Goal: Obtain resource: Download file/media

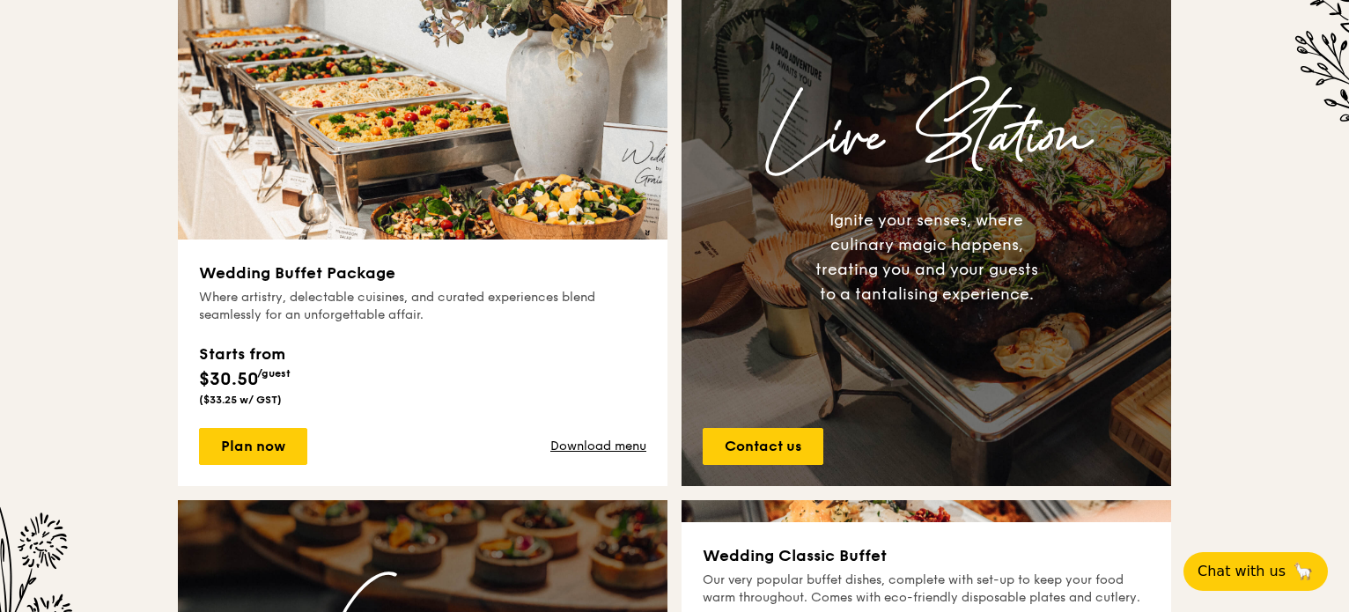
scroll to position [903, 0]
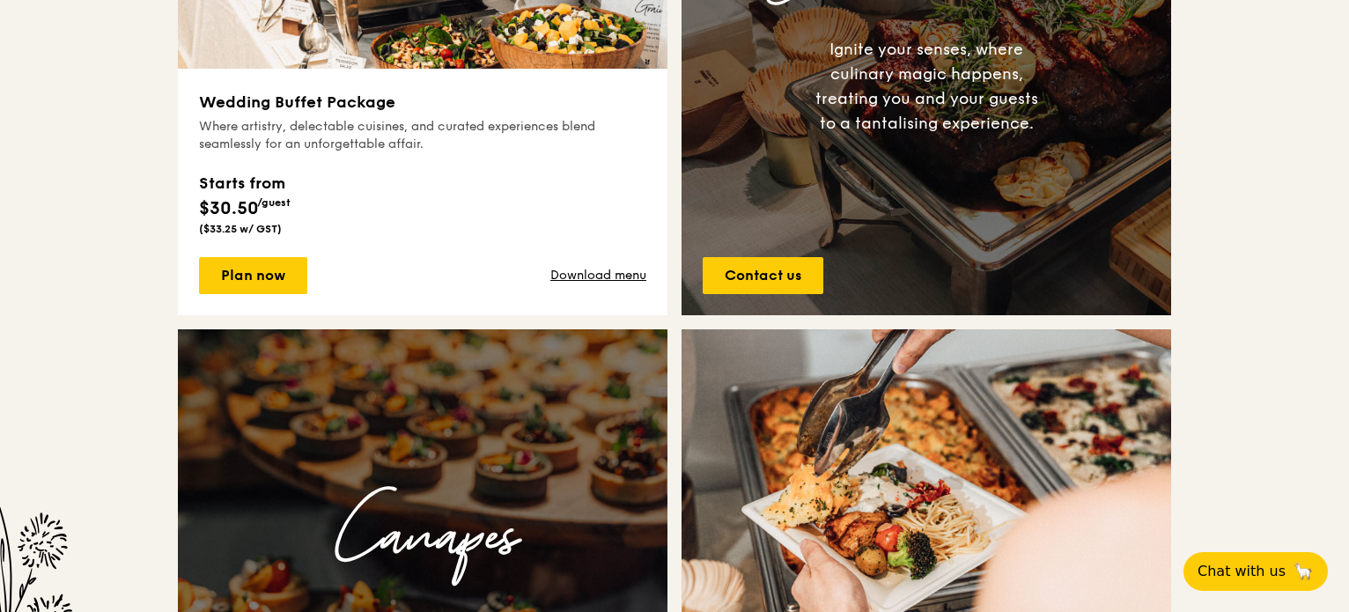
click at [440, 210] on div "Starts from $30.50 /guest ($33.25 w/ GST)" at bounding box center [422, 200] width 447 height 72
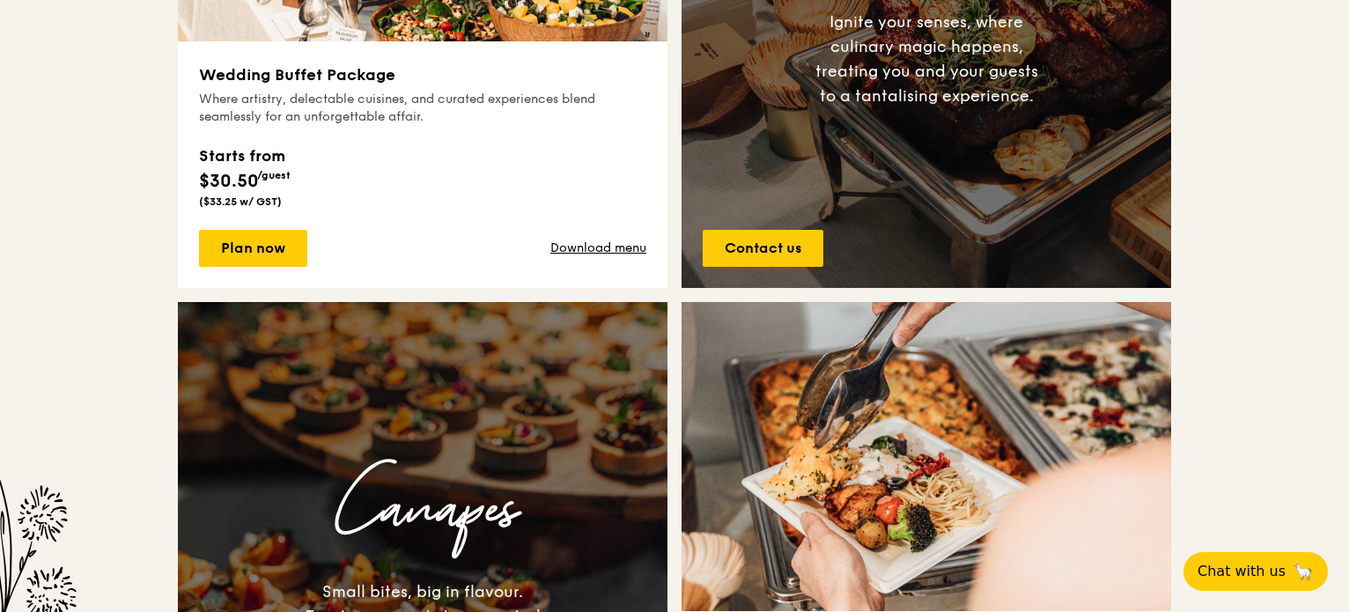
scroll to position [927, 0]
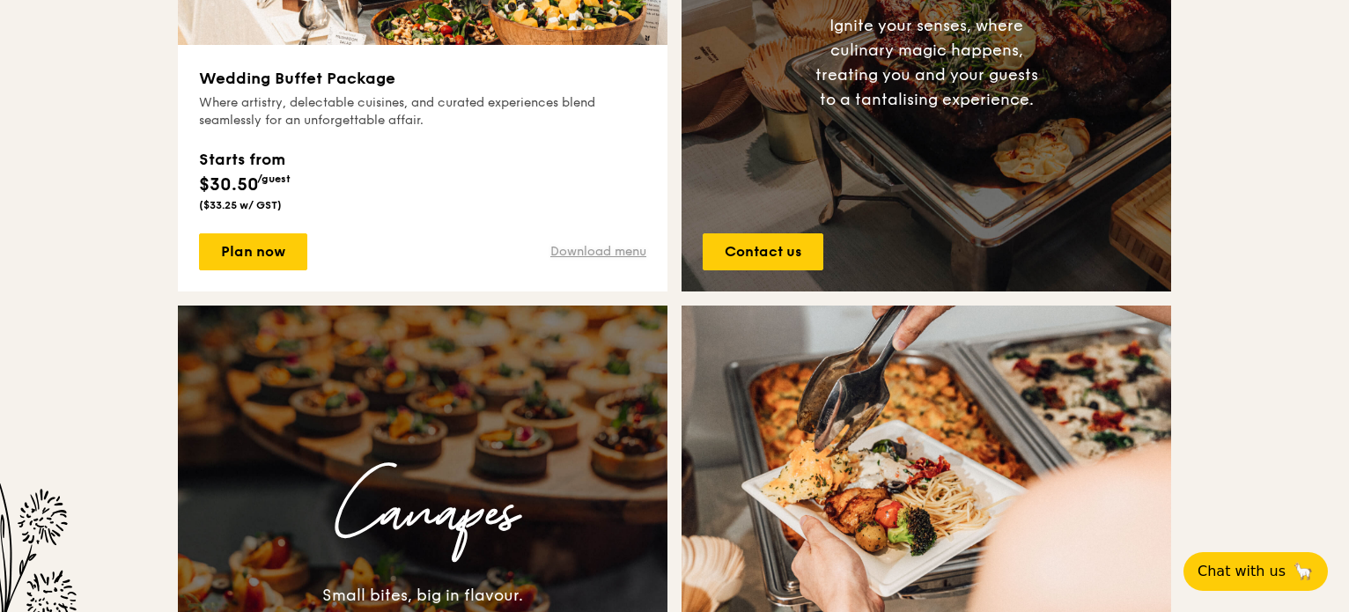
click at [619, 255] on link "Download menu" at bounding box center [598, 252] width 96 height 18
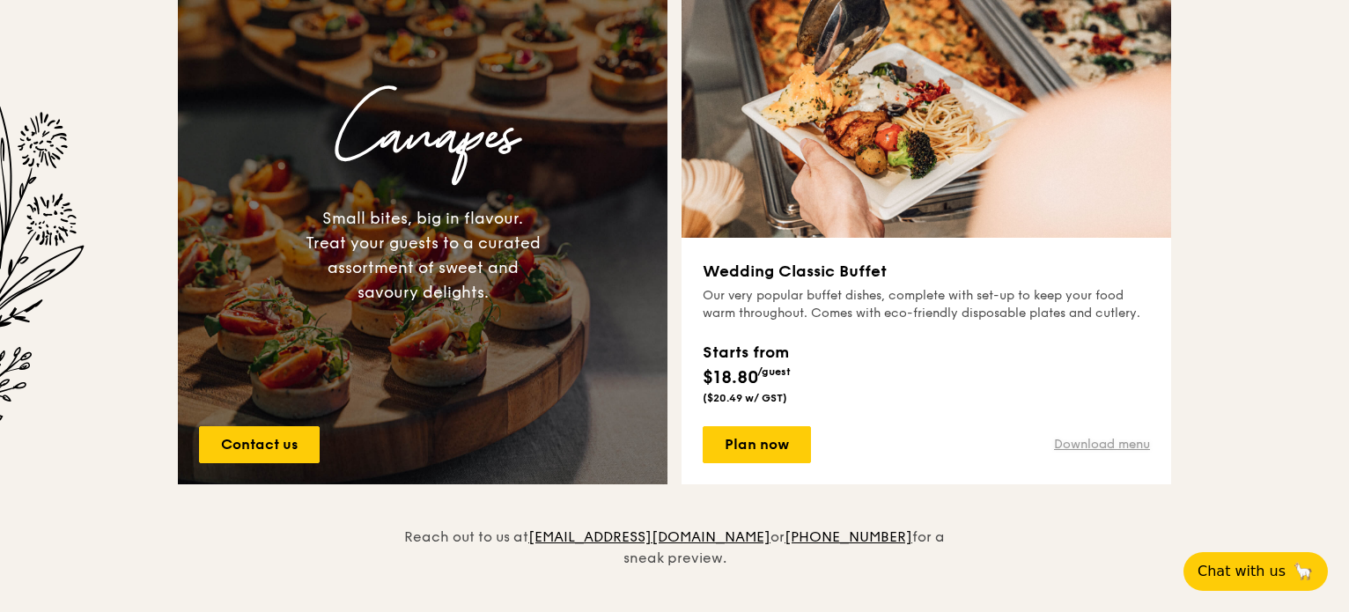
click at [1104, 447] on link "Download menu" at bounding box center [1102, 445] width 96 height 18
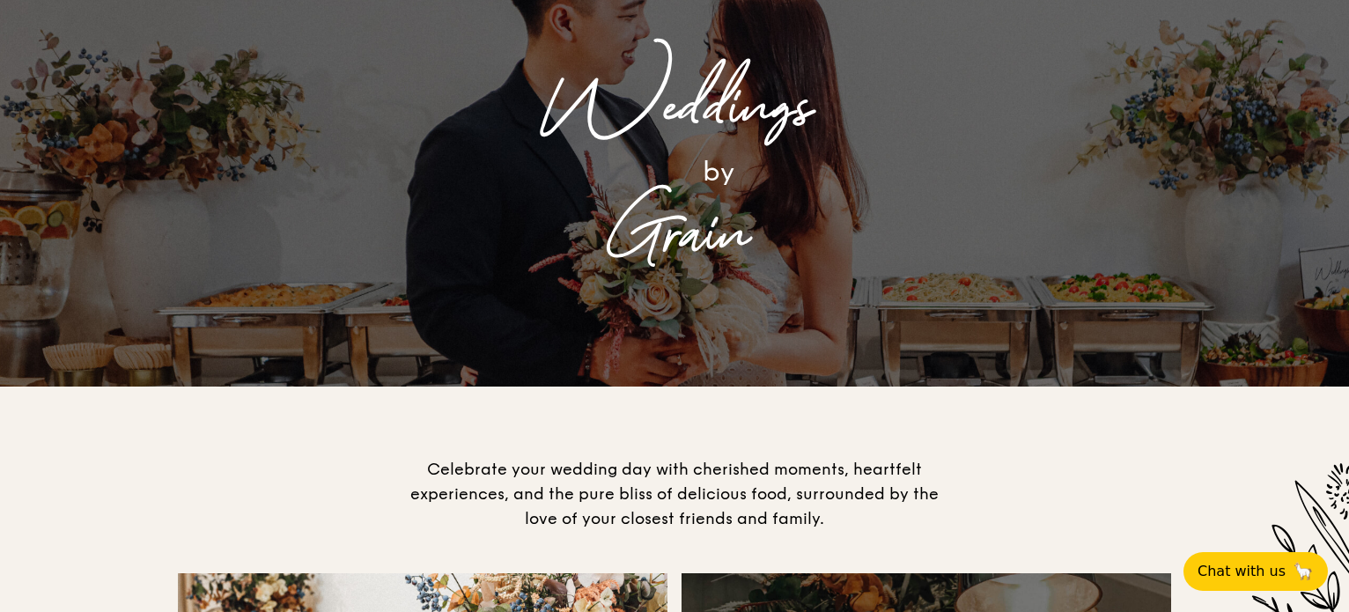
scroll to position [0, 0]
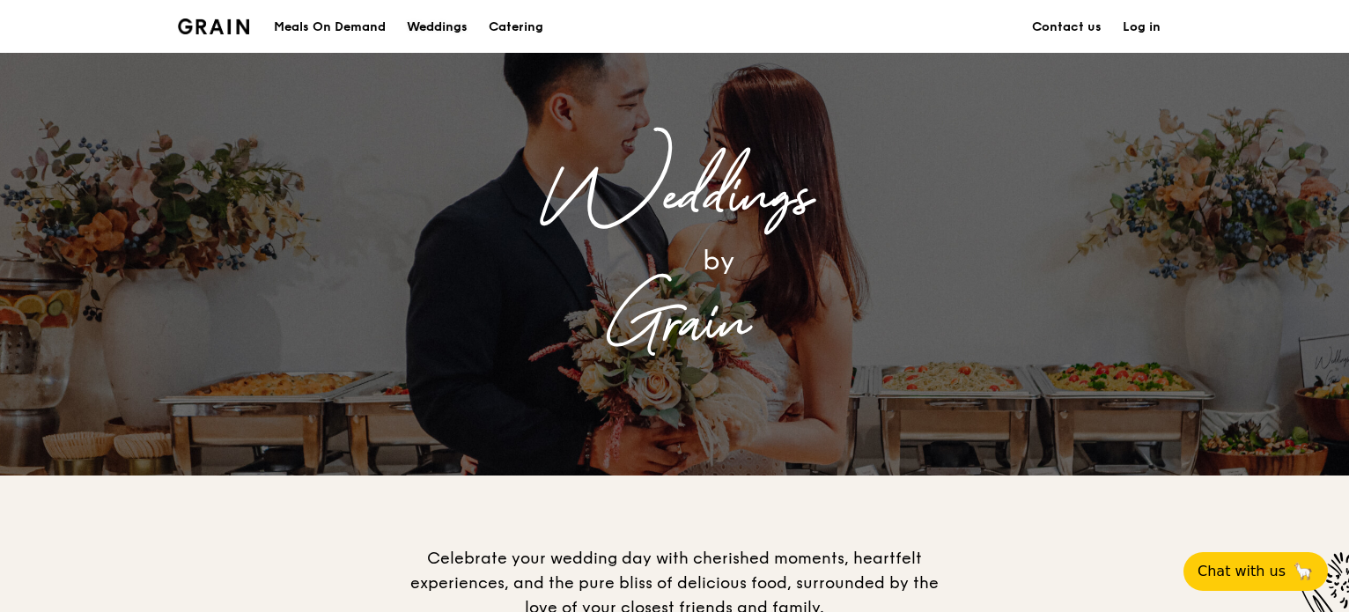
click at [438, 34] on div "Weddings" at bounding box center [437, 27] width 61 height 53
